Goal: Information Seeking & Learning: Find specific fact

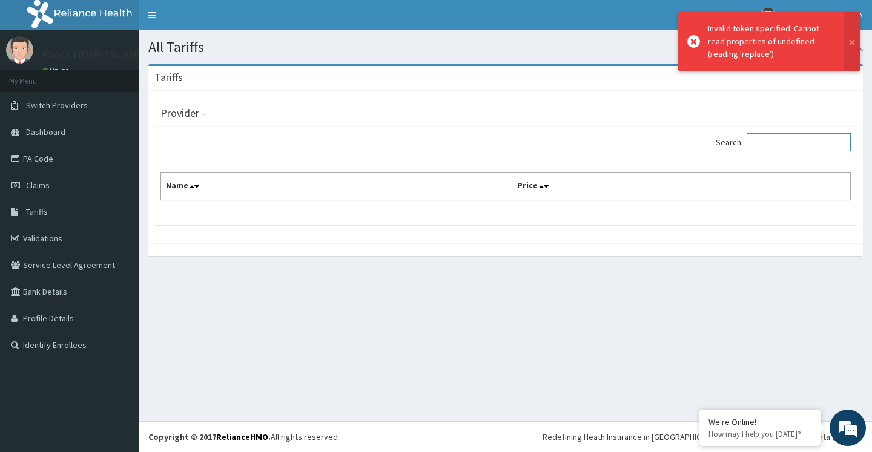
click at [776, 145] on input "Search:" at bounding box center [799, 142] width 104 height 18
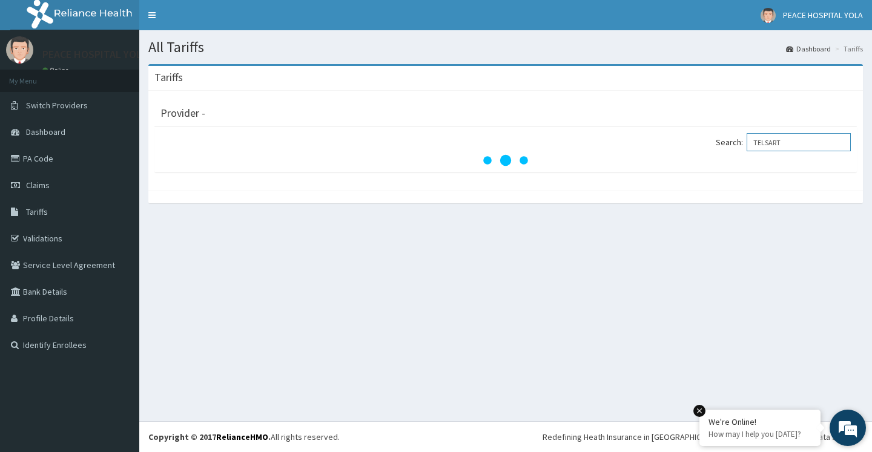
type input "TELSART"
click at [554, 314] on div "All Tariffs Dashboard Tariffs [GEOGRAPHIC_DATA] Provider - Search: TELSART" at bounding box center [505, 225] width 733 height 391
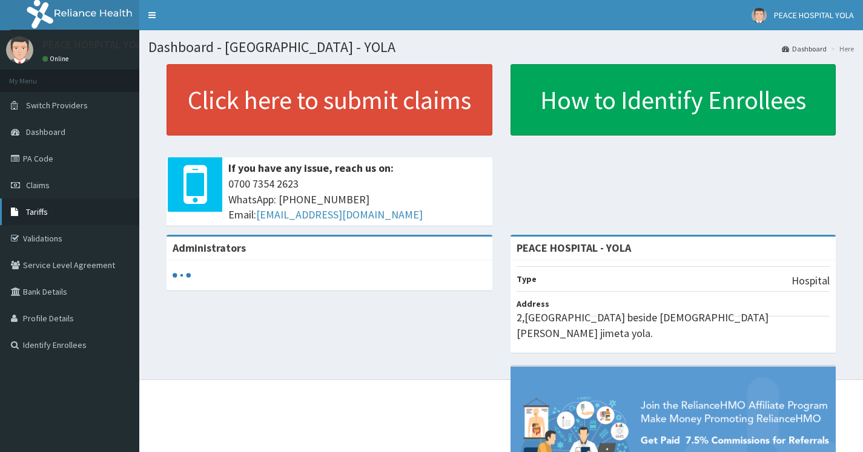
click at [29, 207] on span "Tariffs" at bounding box center [37, 211] width 22 height 11
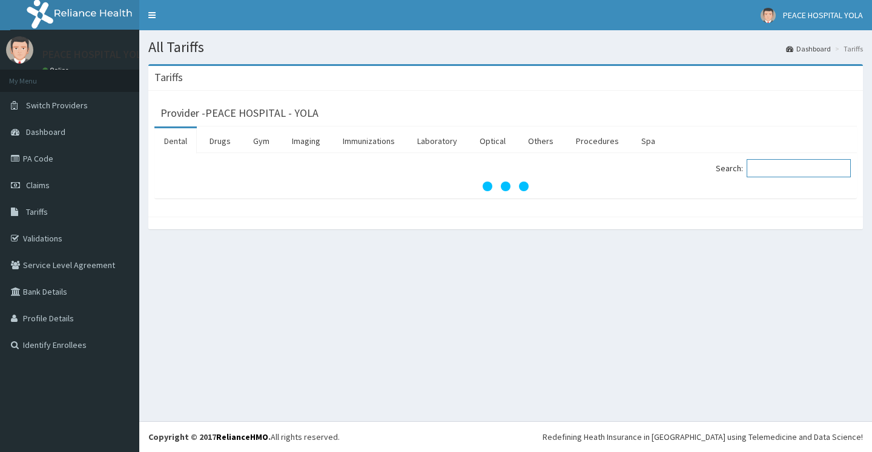
click at [785, 171] on input "Search:" at bounding box center [799, 168] width 104 height 18
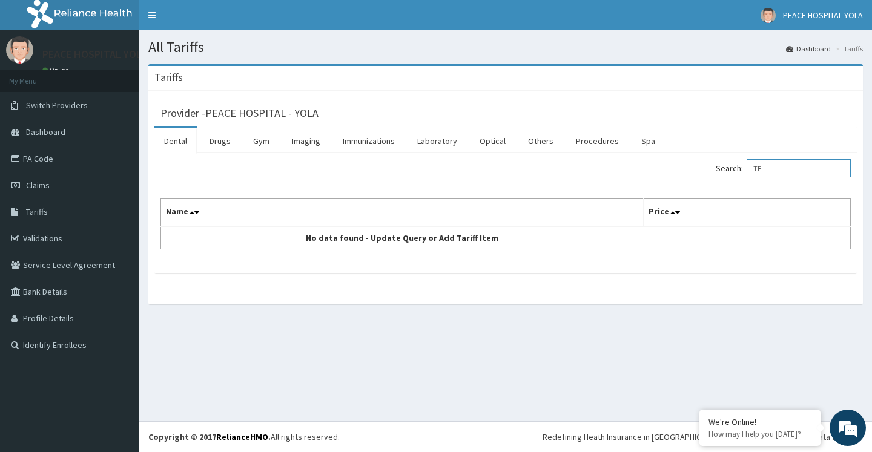
type input "T"
click at [788, 159] on div "Search: METF Name Price No data found - Update Query or Add Tariff Item" at bounding box center [505, 213] width 702 height 121
type input "M"
type input "t"
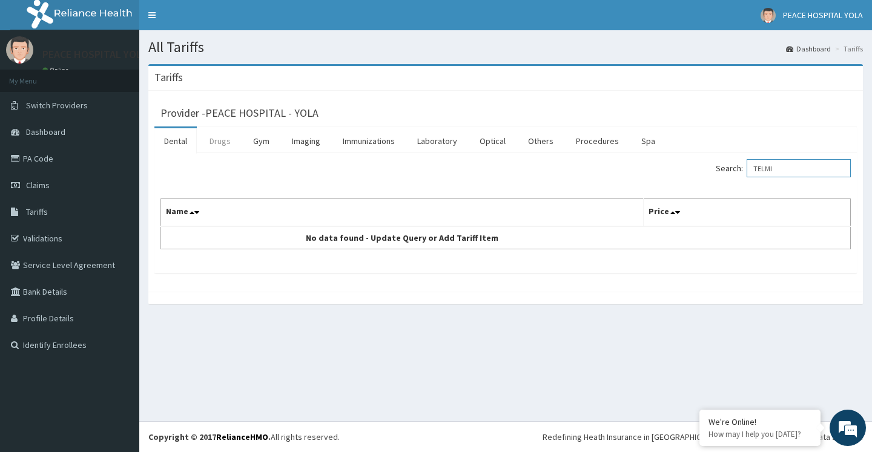
type input "TELMI"
click at [228, 147] on link "Drugs" at bounding box center [220, 140] width 41 height 25
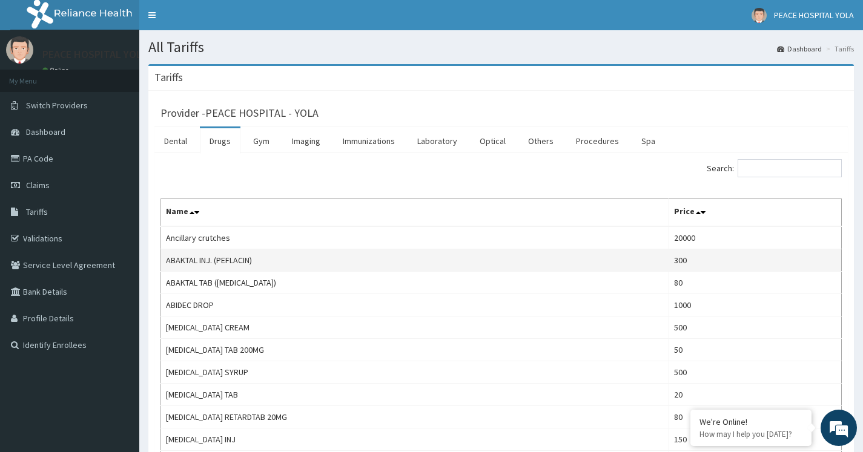
drag, startPoint x: 589, startPoint y: 318, endPoint x: 447, endPoint y: 258, distance: 154.4
click at [447, 258] on td "ABAKTAL INJ. (PEFLACIN)" at bounding box center [415, 260] width 508 height 22
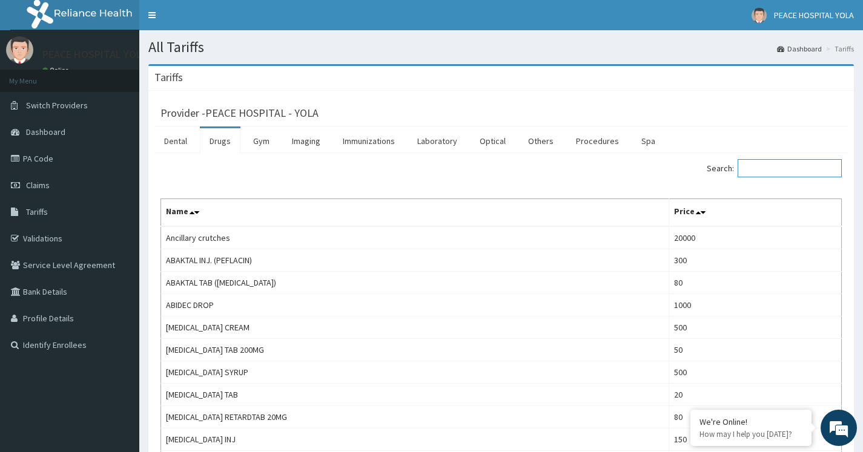
click at [758, 165] on input "Search:" at bounding box center [790, 168] width 104 height 18
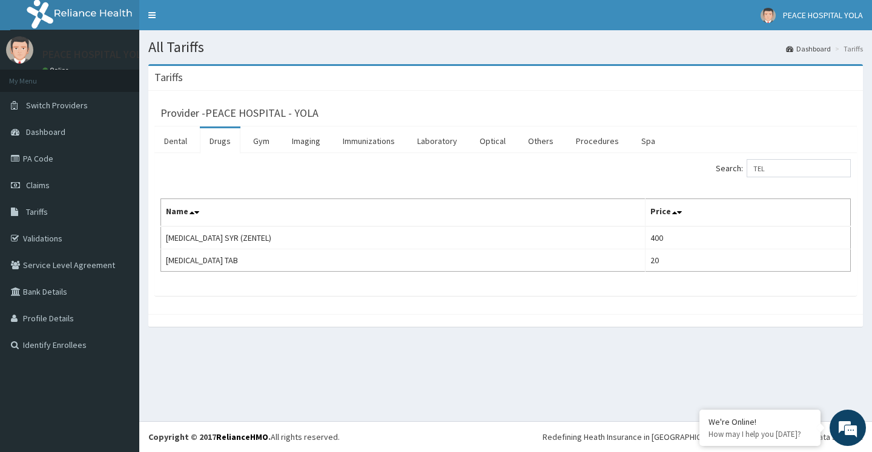
click at [505, 375] on div "All Tariffs Dashboard Tariffs Tariffs Provider - PEACE HOSPITAL - YOLA Dental D…" at bounding box center [505, 225] width 733 height 391
click at [399, 365] on div "All Tariffs Dashboard Tariffs Tariffs Provider - PEACE HOSPITAL - YOLA Dental D…" at bounding box center [505, 225] width 733 height 391
click at [385, 238] on td "ALBENDAZOLE SYR (ZENTEL)" at bounding box center [403, 237] width 484 height 23
click at [816, 170] on input "TEL" at bounding box center [799, 168] width 104 height 18
type input "T"
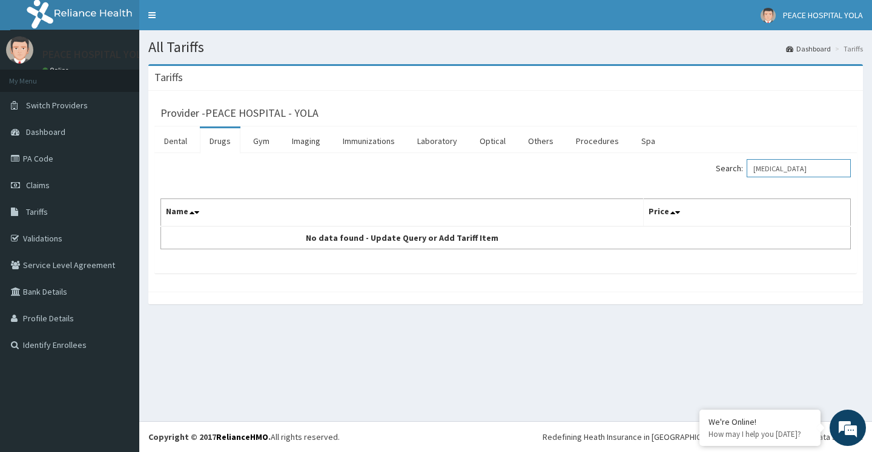
type input "MICARDIS"
